Goal: Task Accomplishment & Management: Manage account settings

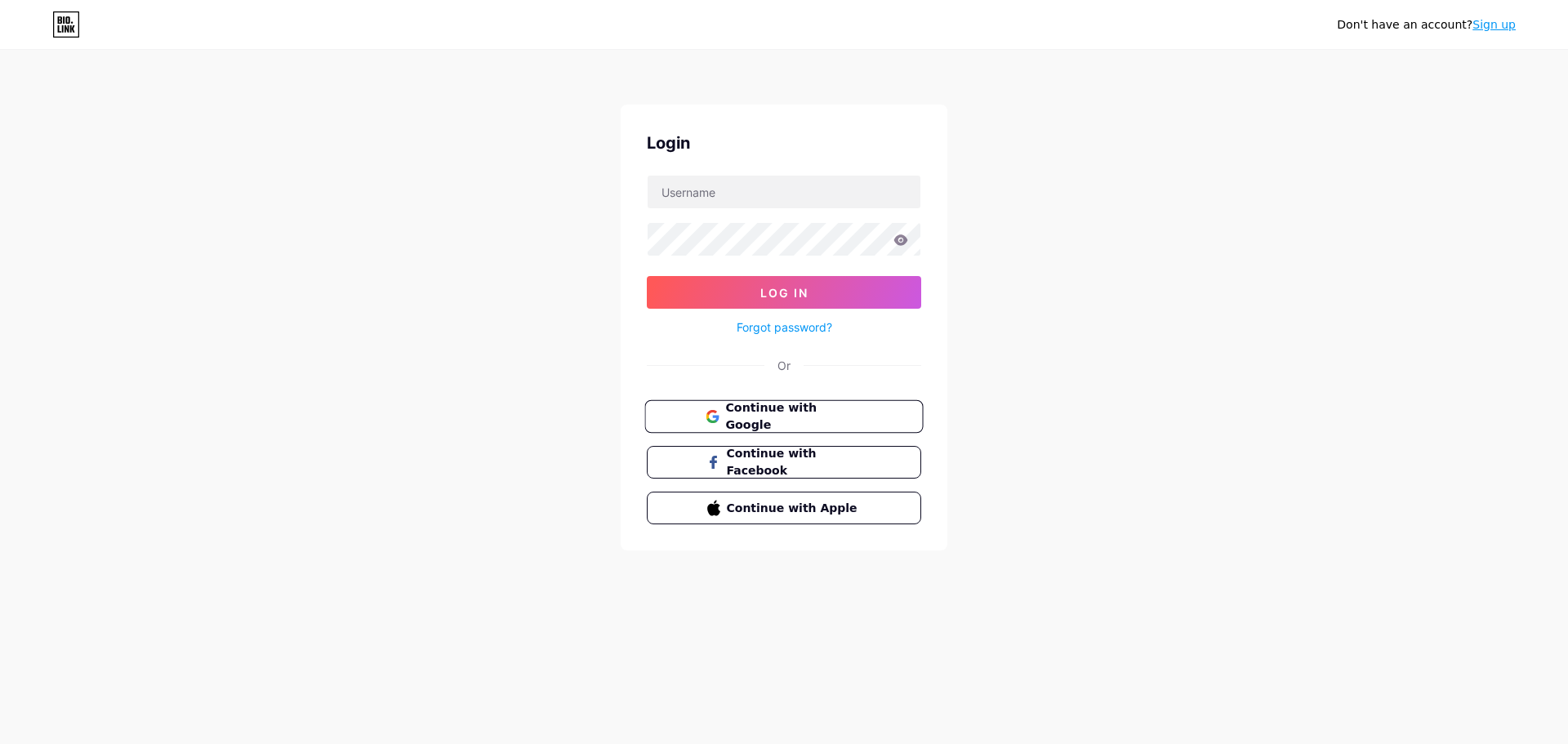
click at [840, 409] on span "Continue with Google" at bounding box center [794, 417] width 136 height 35
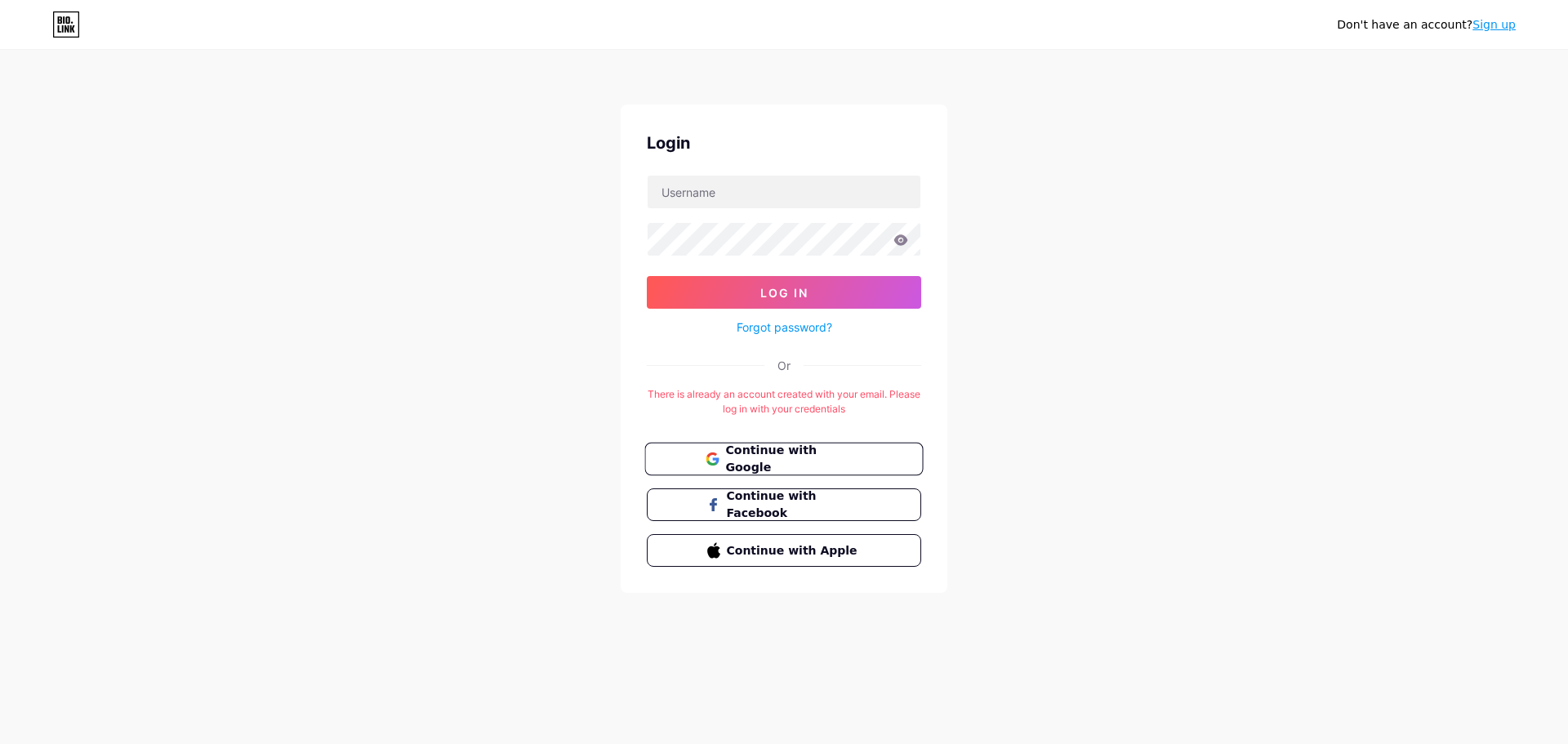
click at [792, 460] on span "Continue with Google" at bounding box center [794, 459] width 136 height 35
click at [795, 194] on input "text" at bounding box center [784, 192] width 273 height 33
type input "[EMAIL_ADDRESS][DOMAIN_NAME]"
click at [798, 280] on button "Log In" at bounding box center [784, 293] width 275 height 33
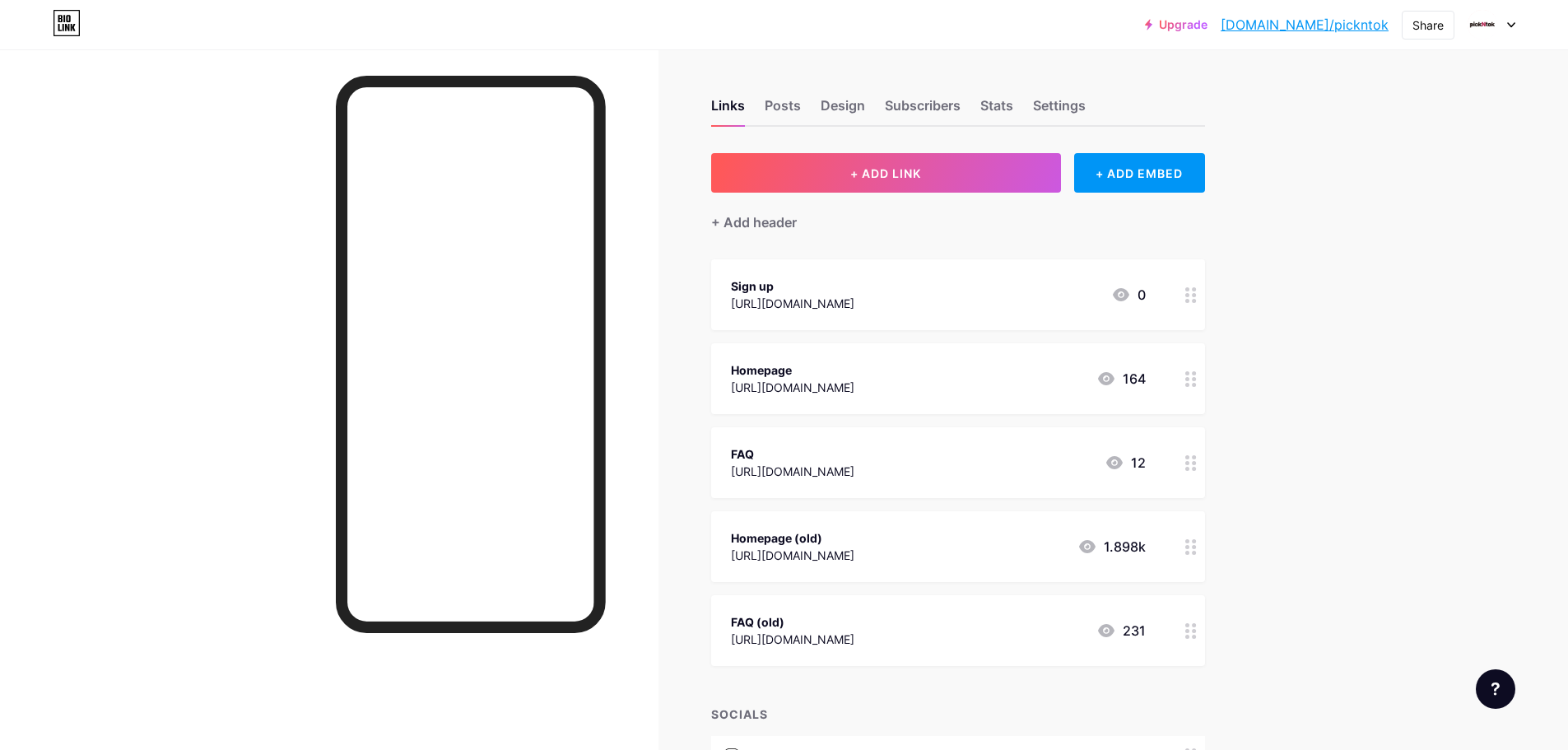
click at [1129, 296] on icon at bounding box center [1121, 294] width 17 height 13
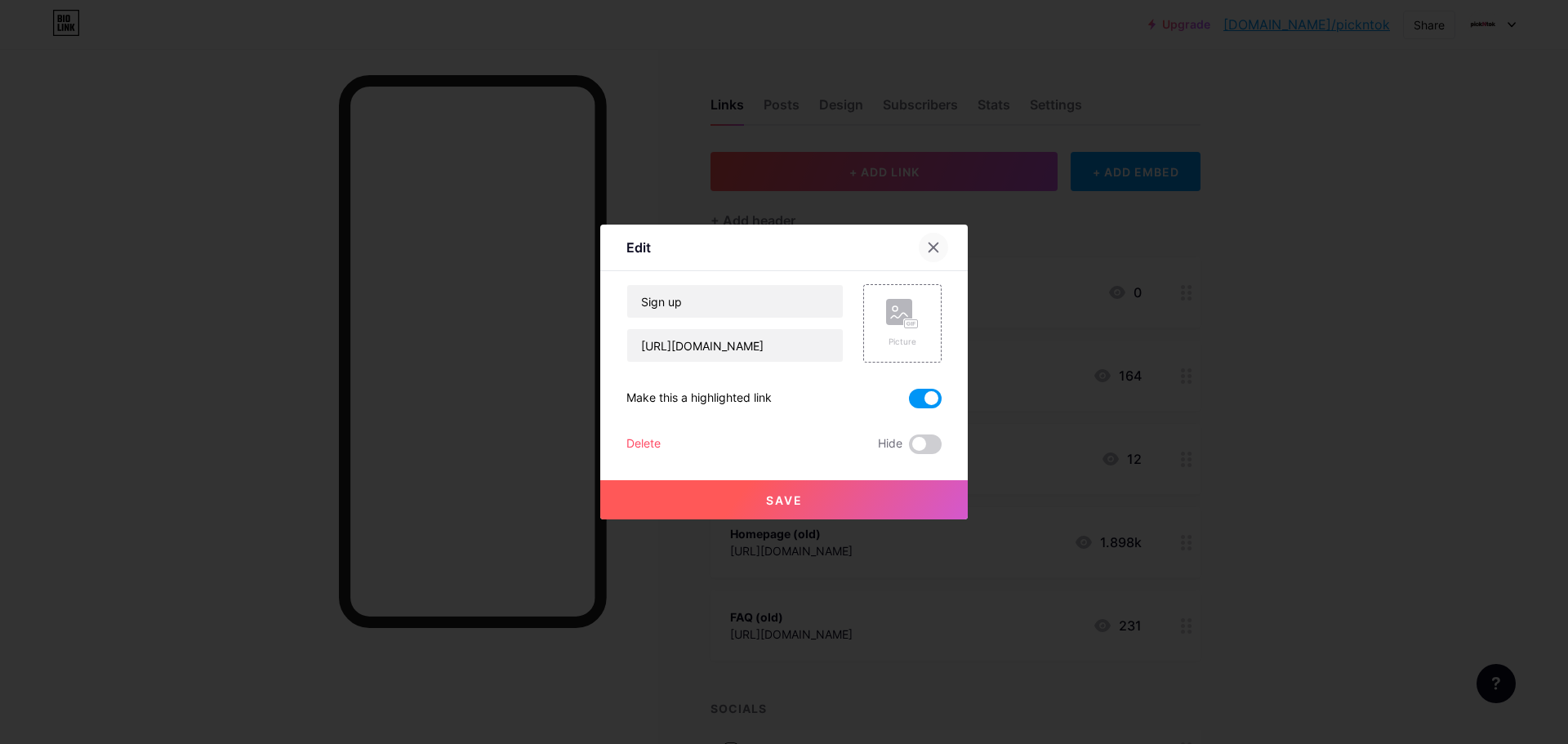
click at [942, 254] on div at bounding box center [933, 247] width 29 height 29
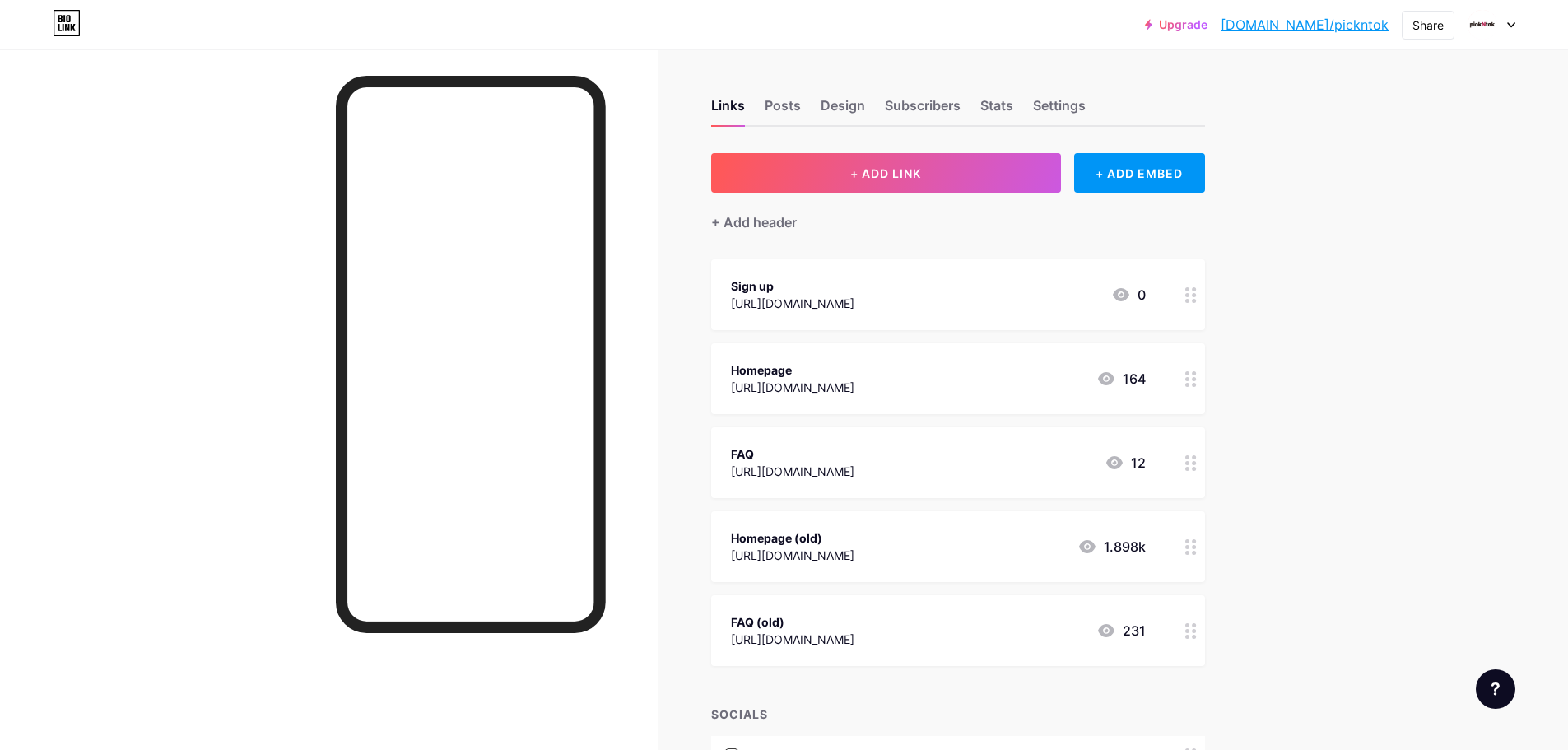
click at [1403, 250] on div "Upgrade [DOMAIN_NAME]/picknt... [DOMAIN_NAME]/pickntok Share Switch accounts Pi…" at bounding box center [784, 478] width 1568 height 956
click at [1020, 183] on button "+ ADD LINK" at bounding box center [886, 172] width 350 height 40
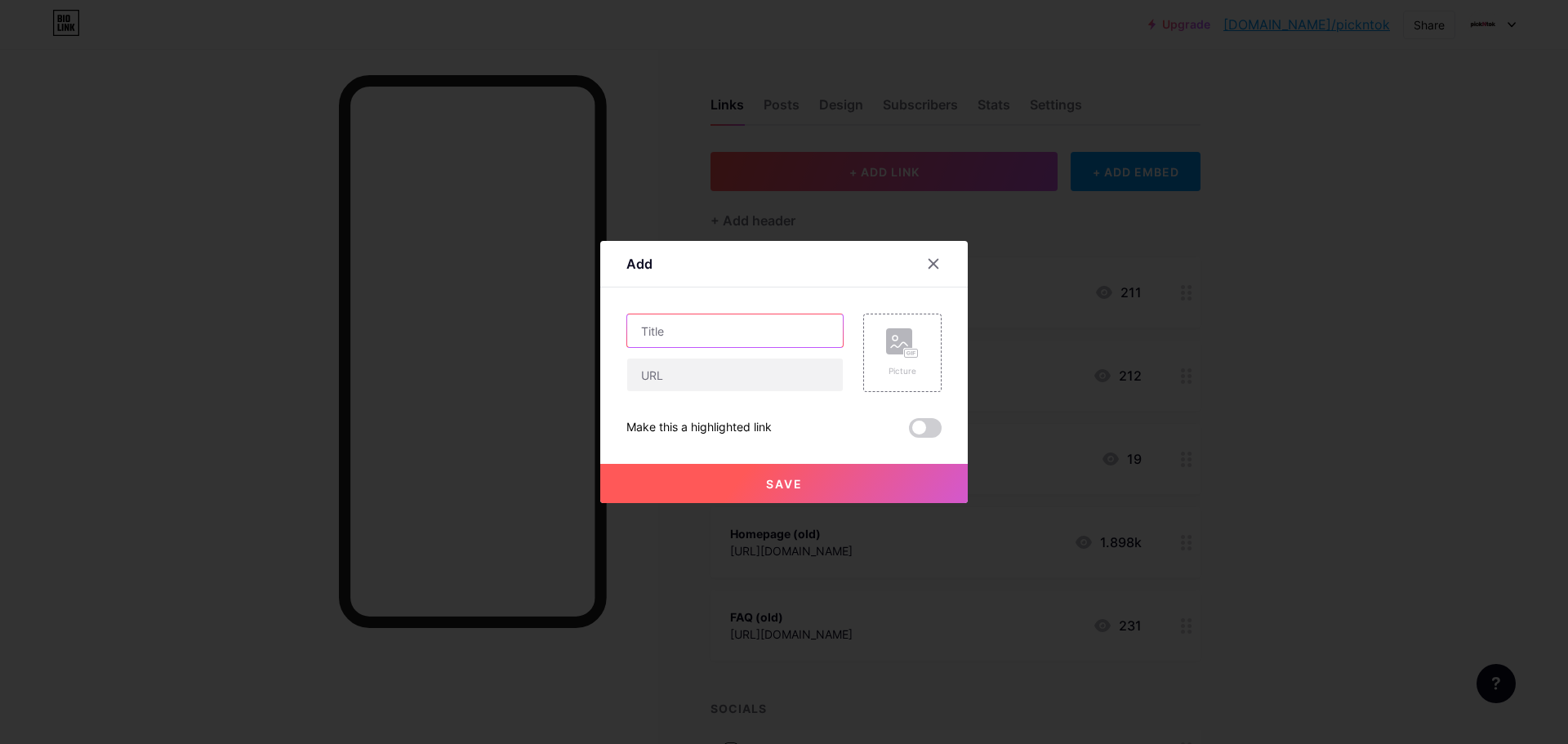
click at [749, 331] on input "text" at bounding box center [735, 331] width 216 height 33
type input "ㅖ"
paste input "Dewy Glow Azulene Gel Pad 🧊💧"
type input "Dewy Glow Azulene Gel Pad 🧊💧"
click at [773, 385] on input "text" at bounding box center [735, 375] width 216 height 33
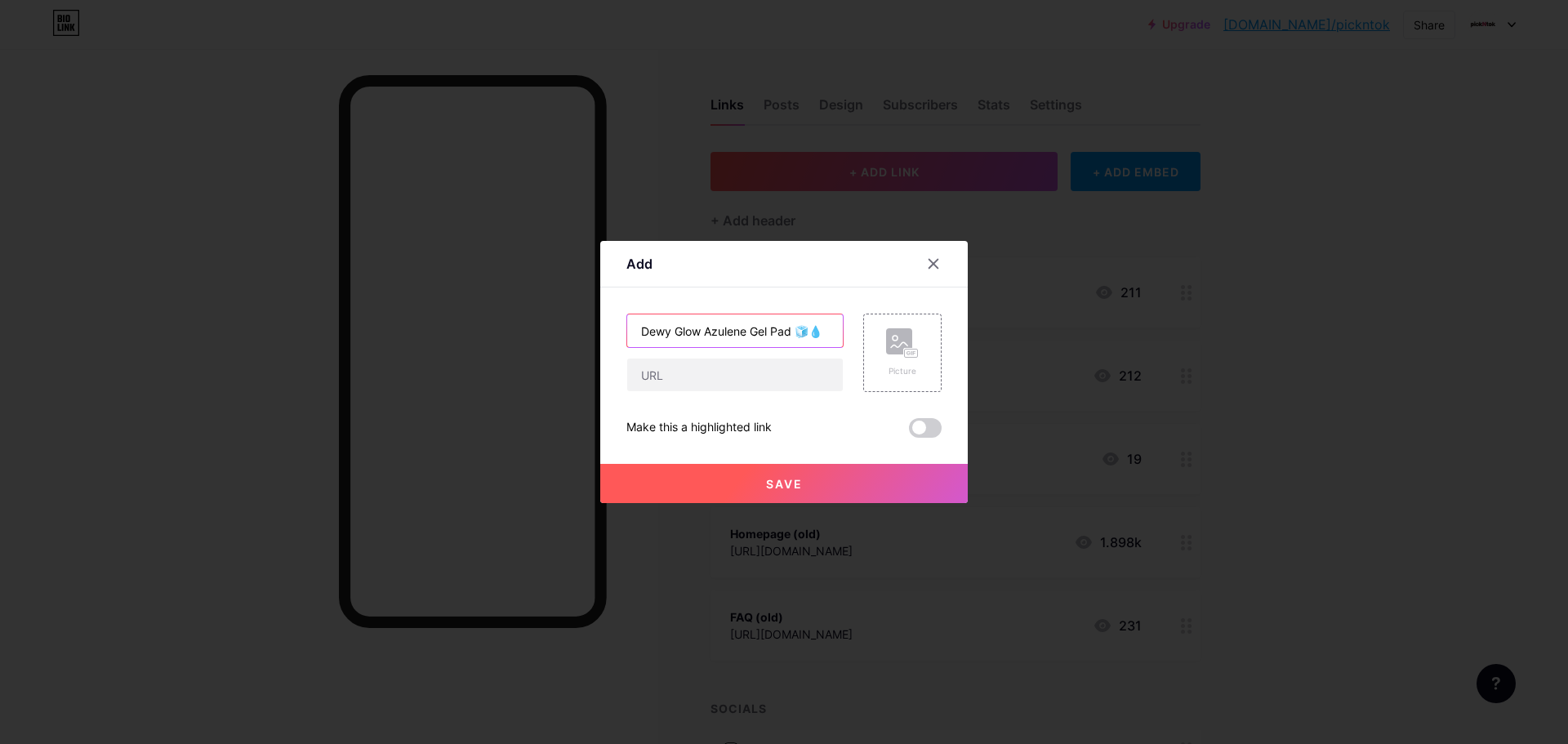
click at [836, 333] on input "Dewy Glow Azulene Gel Pad 🧊💧" at bounding box center [735, 331] width 216 height 33
click at [797, 387] on input "text" at bounding box center [735, 375] width 216 height 33
paste input "[URL][DOMAIN_NAME]"
click at [740, 376] on input "http://app.pickntok.io/campaigns/180407?utm_source=instagram&utm_medium=biolink…" at bounding box center [735, 375] width 216 height 33
click at [822, 370] on input "http://app.pickntok.io/campaigns/180407?utm_source=instagram&utm_medium=biolink…" at bounding box center [735, 375] width 216 height 33
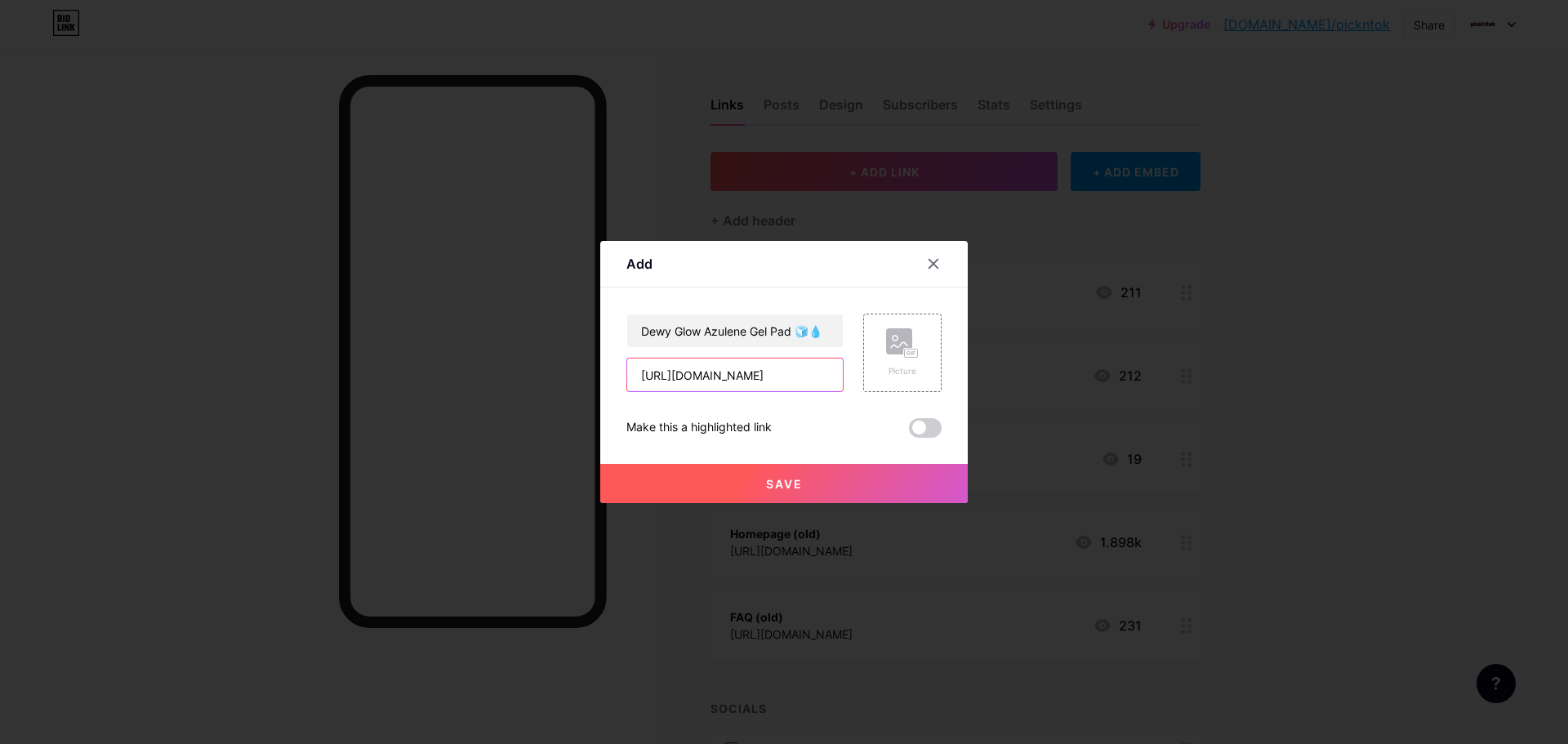
scroll to position [0, 478]
drag, startPoint x: 824, startPoint y: 375, endPoint x: 780, endPoint y: 378, distance: 44.1
click at [791, 378] on input "http://app.pickntok.io/campaigns/180407?utm_source=instagram&utm_medium=biolink…" at bounding box center [735, 375] width 216 height 33
click at [708, 383] on input "http://app.pickntok.io/campaigns/180407?utm_source=instagram&utm_medium=biolink…" at bounding box center [735, 375] width 216 height 33
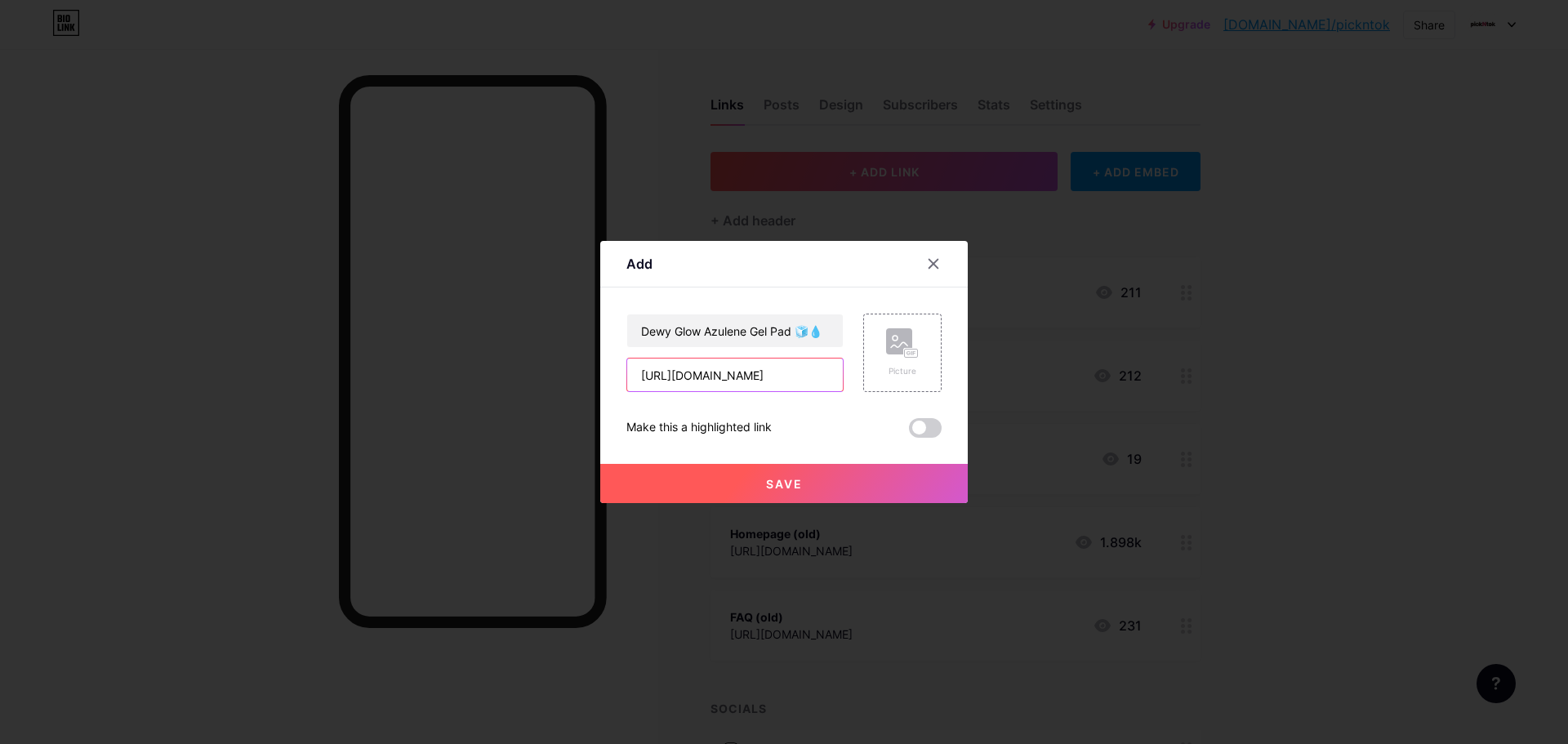
paste input "s://"
type input "https://pickntok.io/campaigns/180407?utm_source=instagram&utm_medium=biolink&ut…"
click at [917, 425] on span at bounding box center [926, 427] width 33 height 19
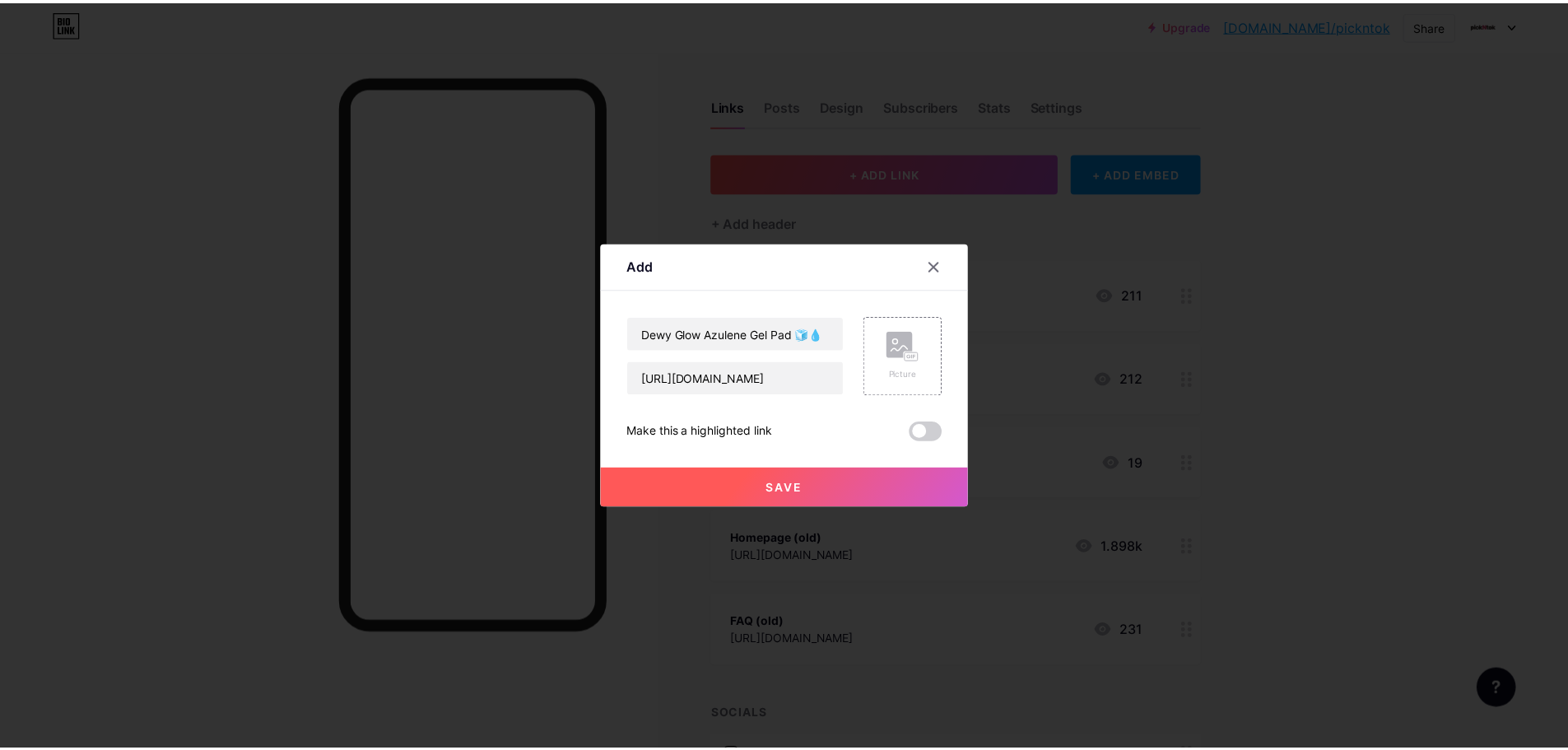
scroll to position [0, 0]
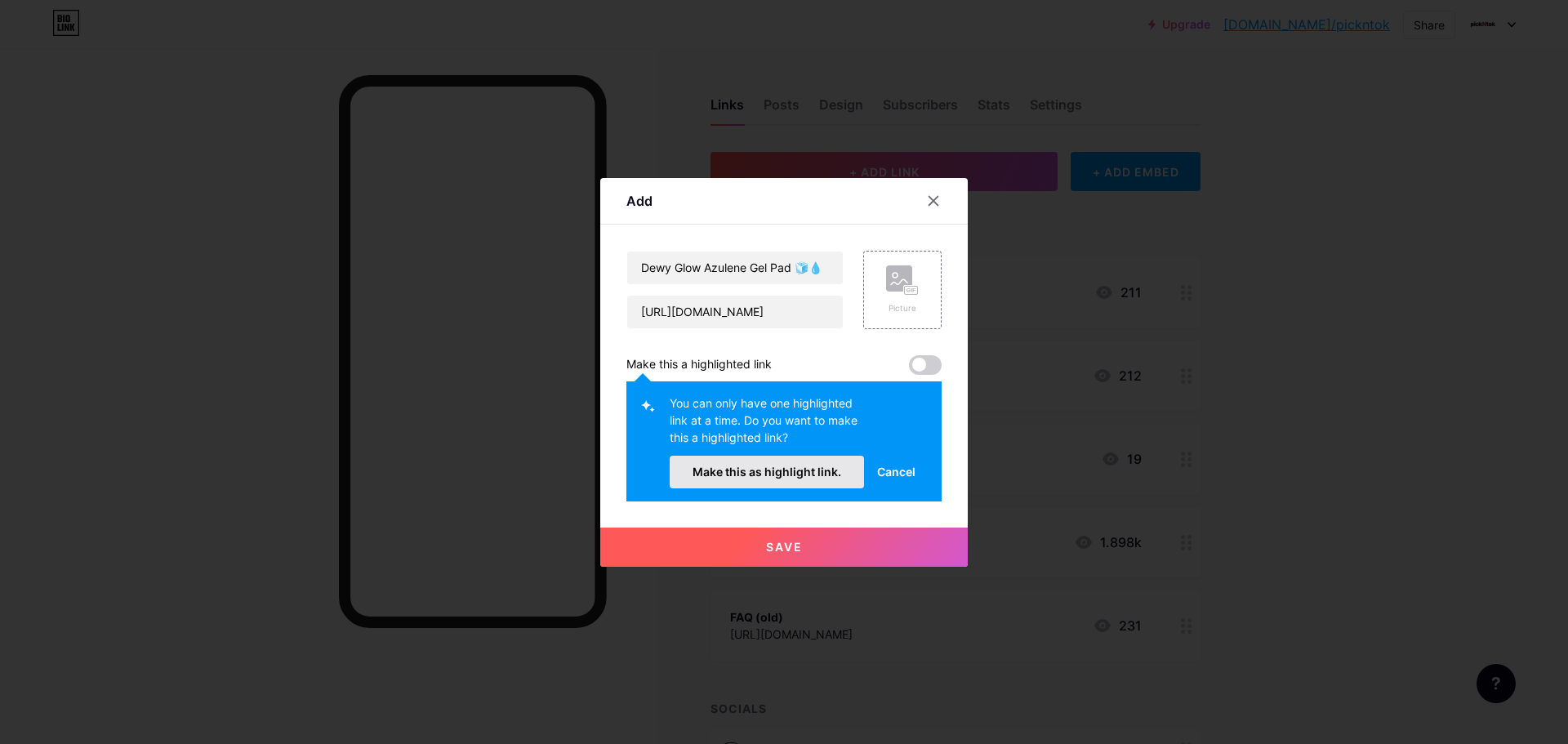
click at [757, 481] on button "Make this as highlight link." at bounding box center [767, 472] width 195 height 33
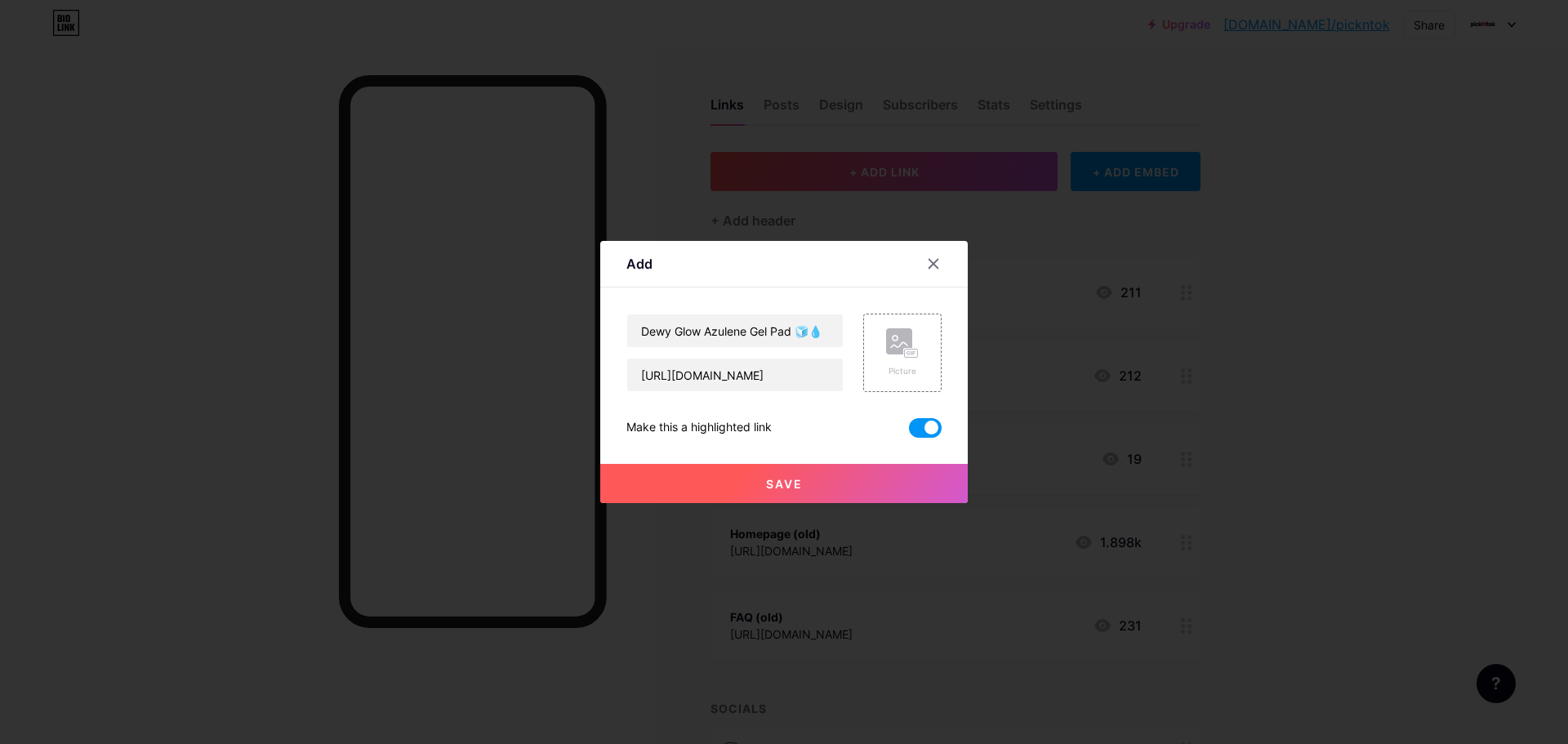
click at [797, 489] on span "Save" at bounding box center [784, 483] width 37 height 14
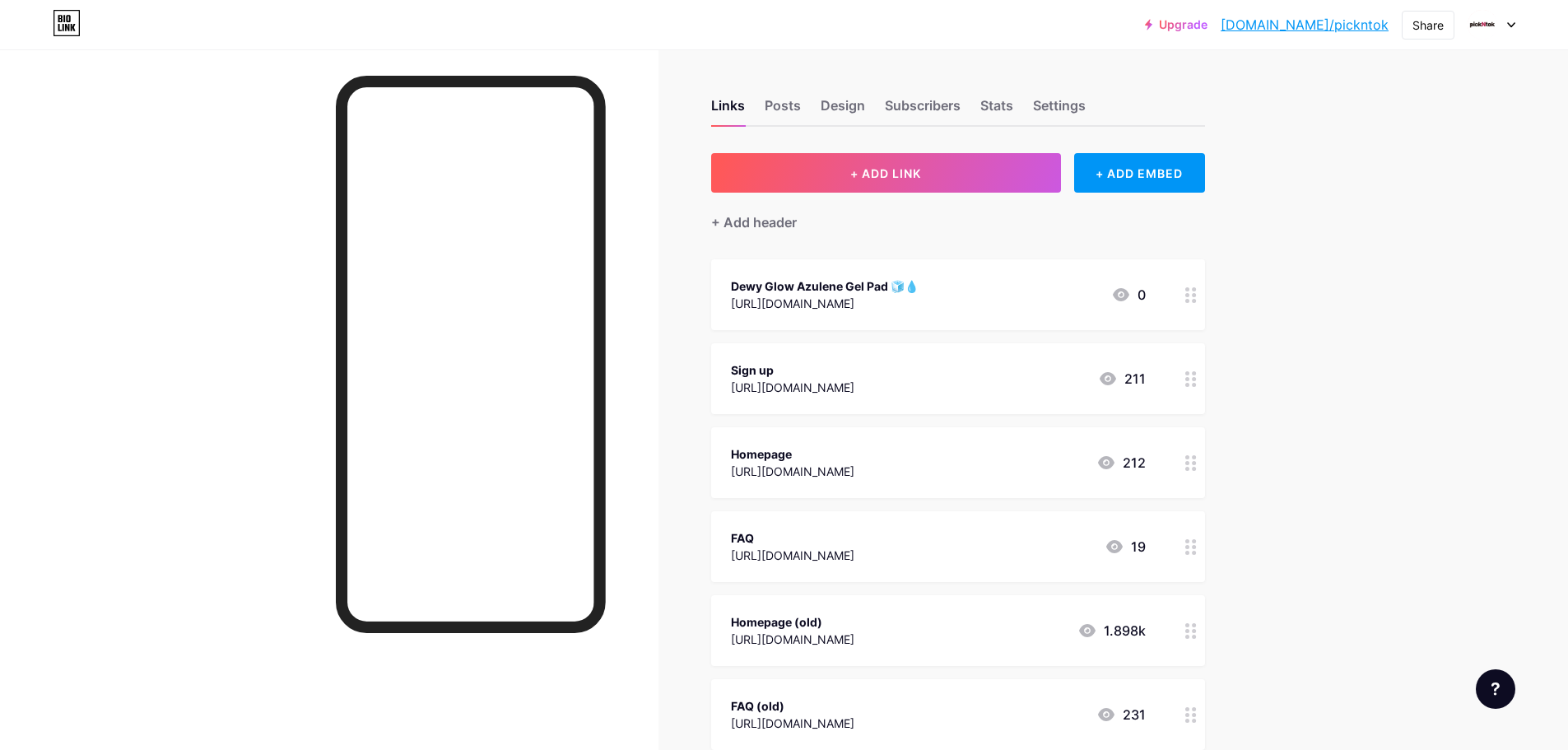
click at [854, 370] on div "Sign up" at bounding box center [792, 369] width 123 height 18
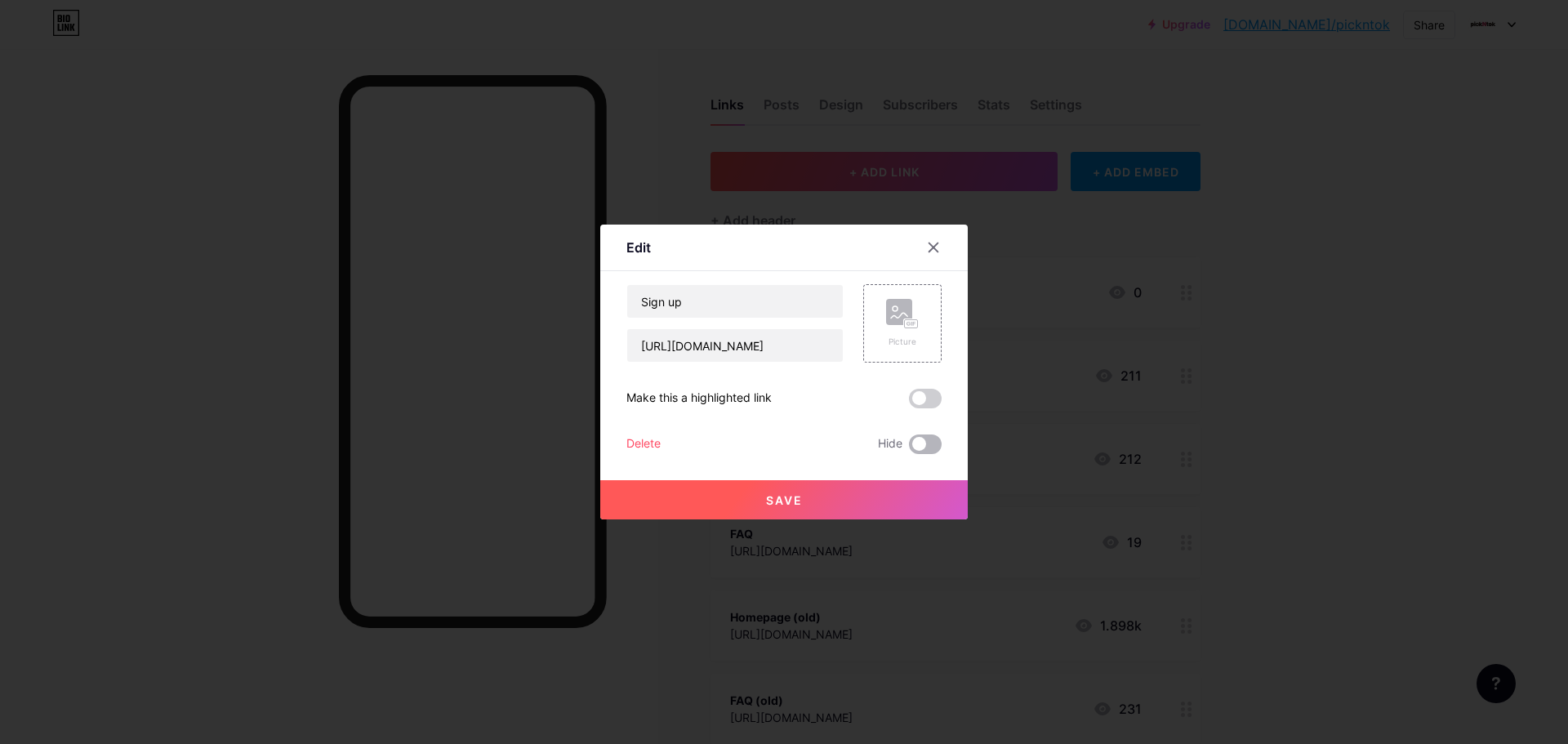
click at [918, 444] on span at bounding box center [926, 444] width 33 height 19
click at [909, 448] on input "checkbox" at bounding box center [909, 448] width 0 height 0
click at [881, 497] on button "Save" at bounding box center [784, 500] width 367 height 39
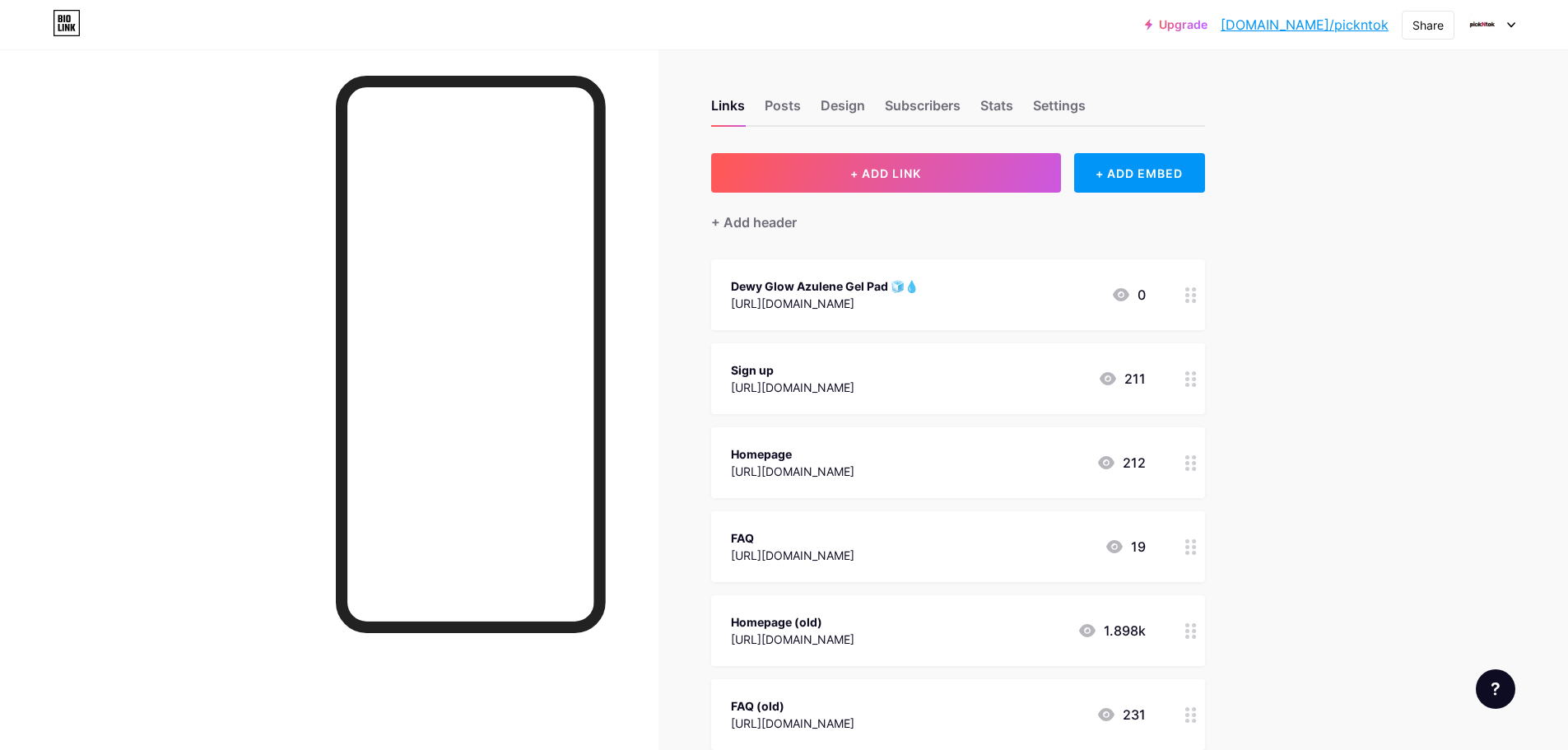
click at [918, 292] on div "Dewy Glow Azulene Gel Pad 🧊💧" at bounding box center [825, 286] width 188 height 18
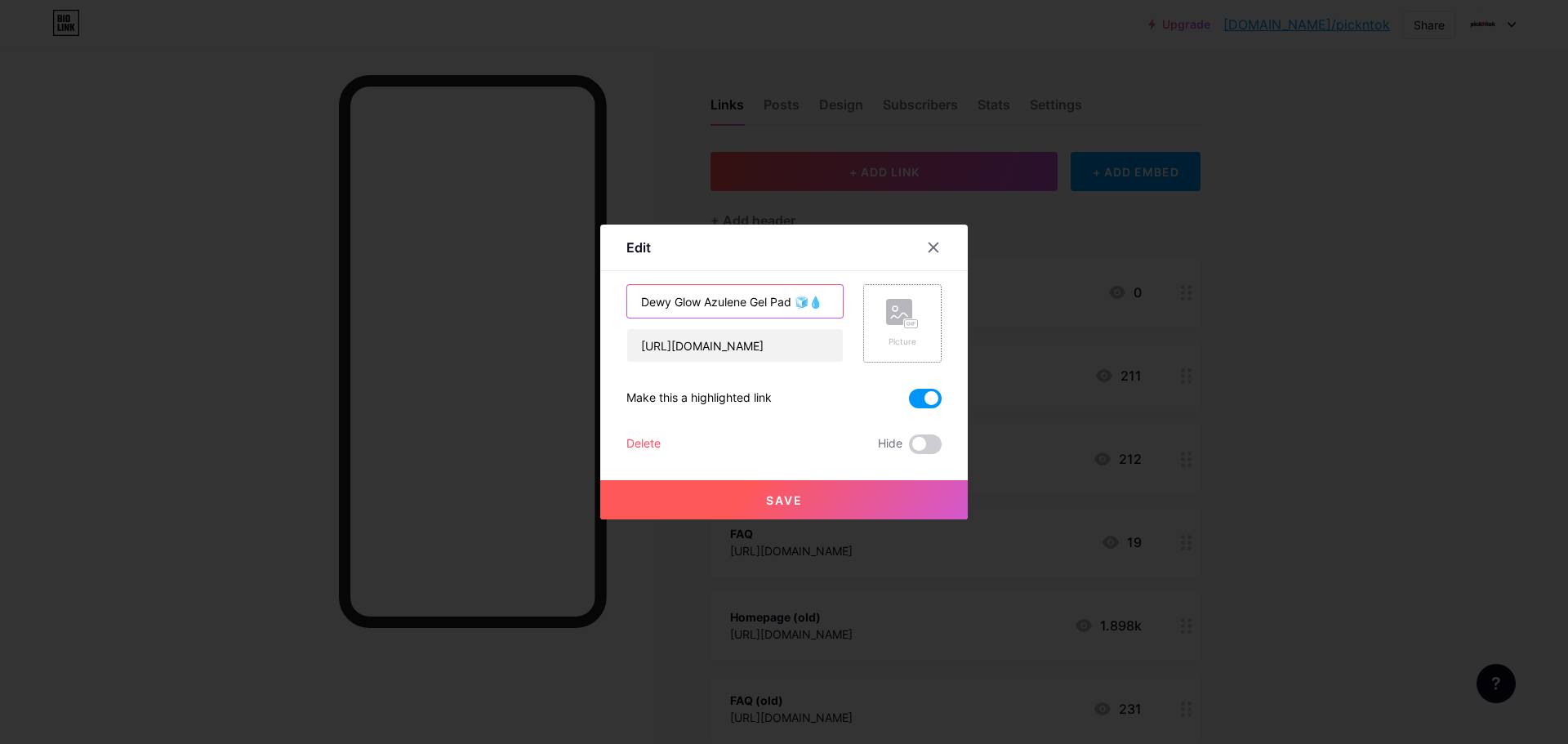
drag, startPoint x: 799, startPoint y: 309, endPoint x: 869, endPoint y: 312, distance: 70.1
click at [869, 312] on div "Dewy Glow Azulene Gel Pad 🧊💧 https://pickntok.io/campaigns/180407?utm_source=in…" at bounding box center [784, 322] width 315 height 78
type input "New Campaign Now"
click at [859, 493] on button "Save" at bounding box center [784, 500] width 367 height 39
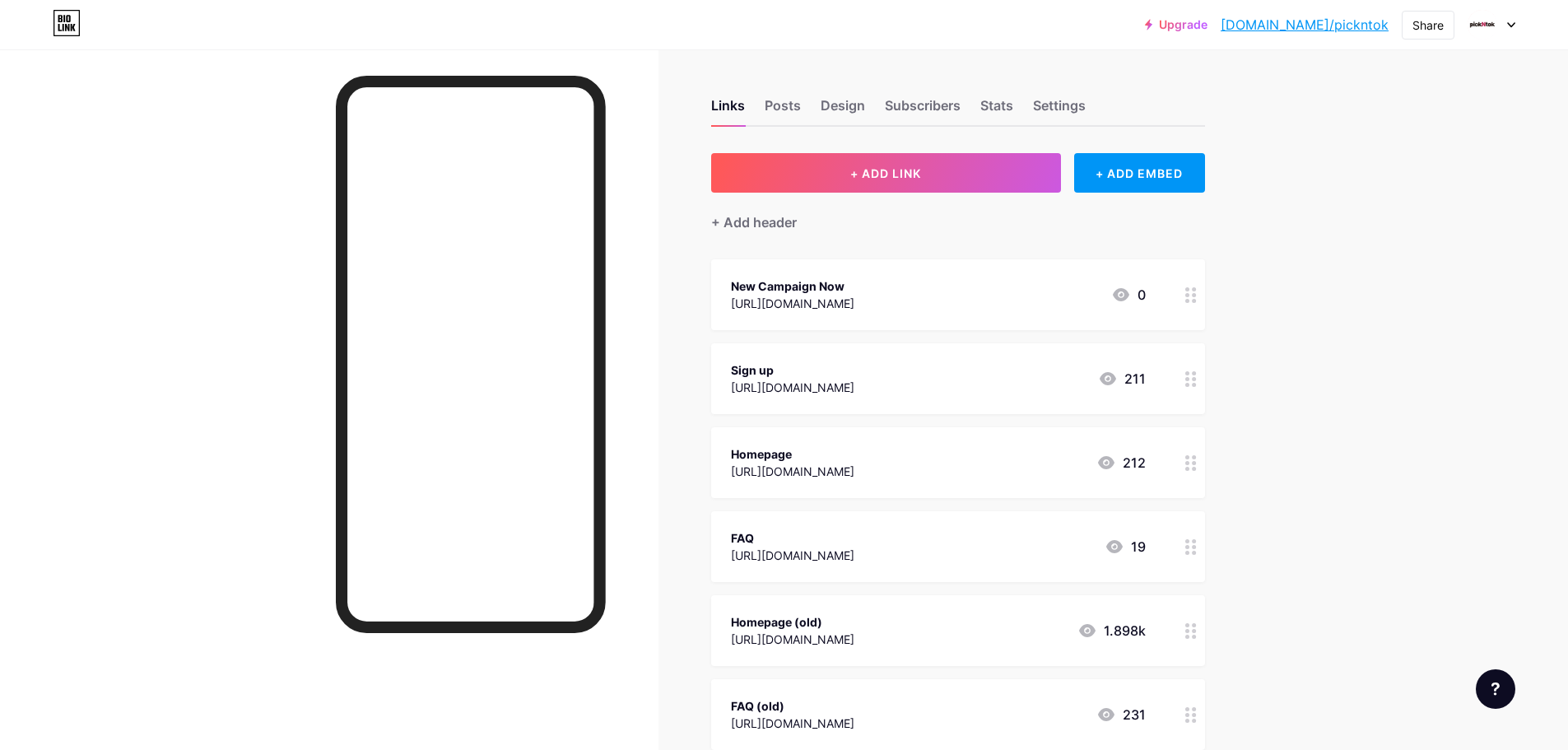
click at [854, 297] on div "https://pickntok.io/campaigns/180407?utm_source=instagram&utm_medium=biolink&ut…" at bounding box center [792, 303] width 123 height 18
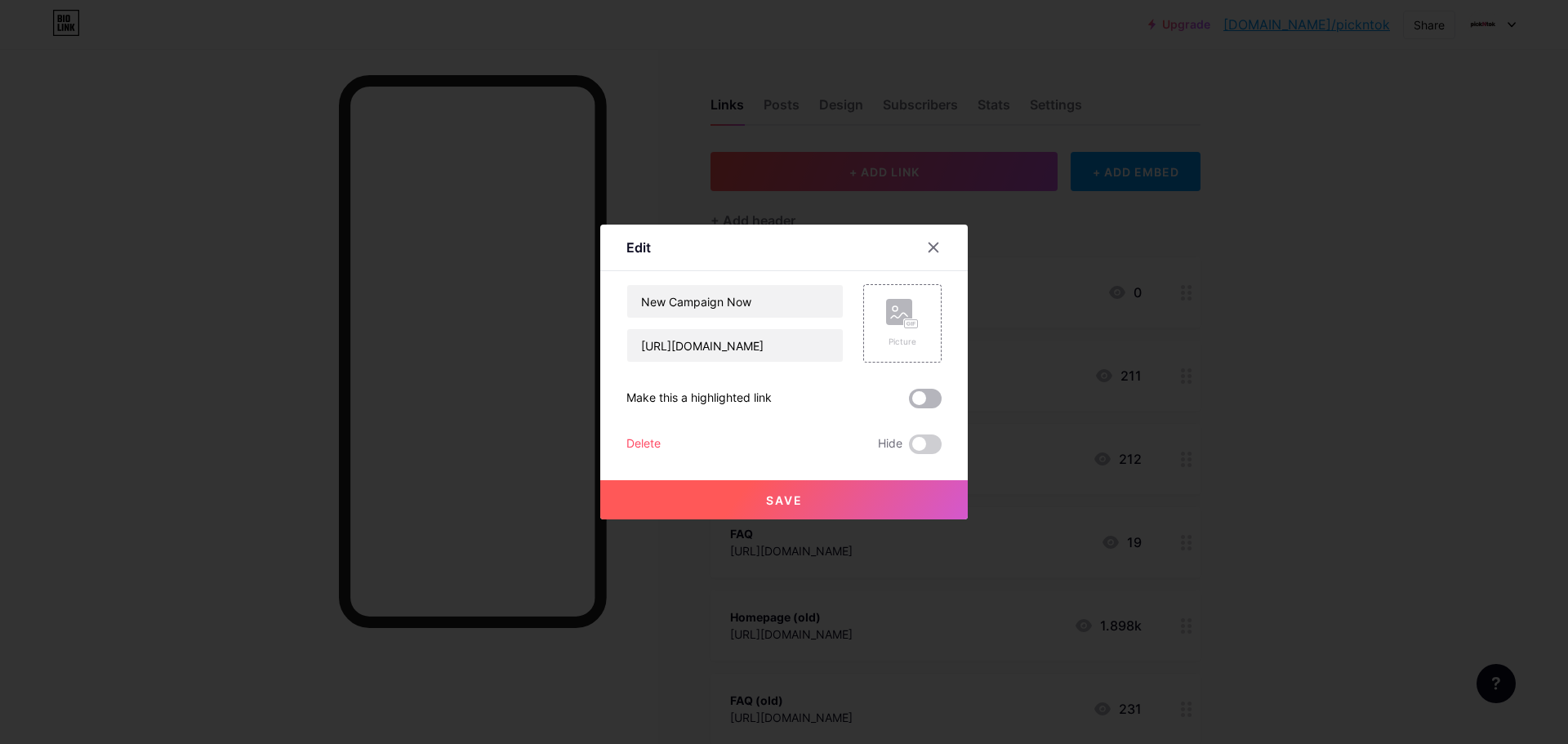
click at [925, 397] on span at bounding box center [926, 398] width 33 height 19
click at [909, 402] on input "checkbox" at bounding box center [909, 402] width 0 height 0
drag, startPoint x: 894, startPoint y: 485, endPoint x: 899, endPoint y: 494, distance: 10.3
click at [894, 486] on button "Save" at bounding box center [784, 500] width 367 height 39
click at [1354, 455] on div at bounding box center [784, 372] width 1568 height 744
